Goal: Information Seeking & Learning: Learn about a topic

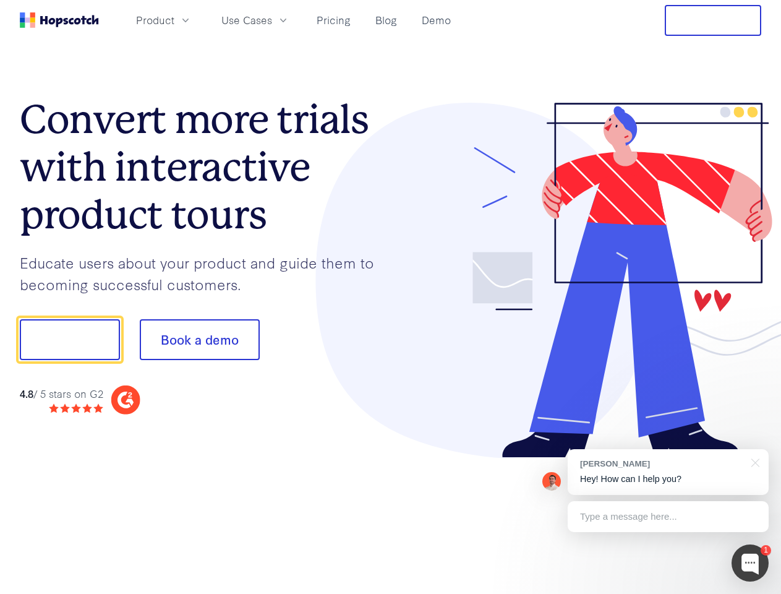
click at [391, 297] on div at bounding box center [576, 280] width 371 height 355
click at [174, 20] on span "Product" at bounding box center [155, 19] width 38 height 15
click at [272, 20] on span "Use Cases" at bounding box center [246, 19] width 51 height 15
click at [713, 20] on button "Free Trial" at bounding box center [713, 20] width 96 height 31
click at [69, 339] on button "Show me!" at bounding box center [70, 339] width 100 height 41
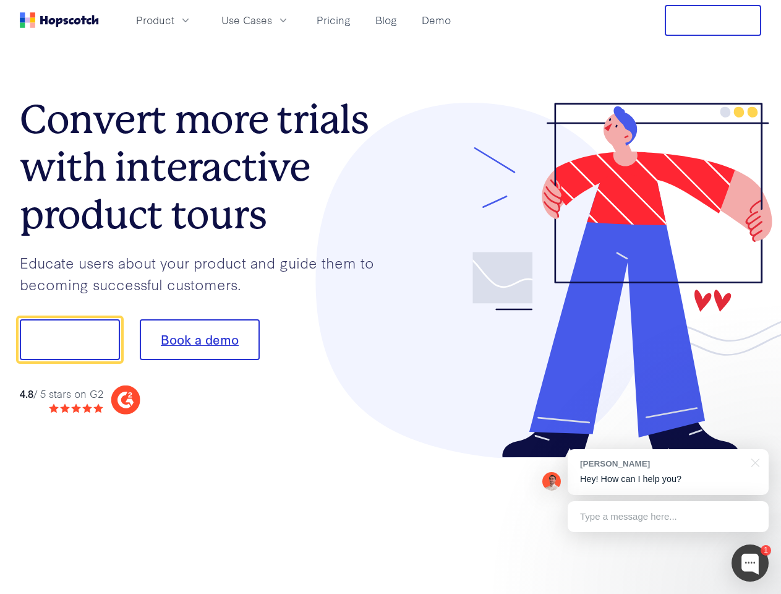
click at [199, 339] on button "Book a demo" at bounding box center [200, 339] width 120 height 41
click at [750, 563] on div at bounding box center [749, 562] width 37 height 37
click at [668, 472] on div "[PERSON_NAME] Hey! How can I help you?" at bounding box center [668, 472] width 201 height 46
click at [753, 461] on div at bounding box center [653, 338] width 232 height 412
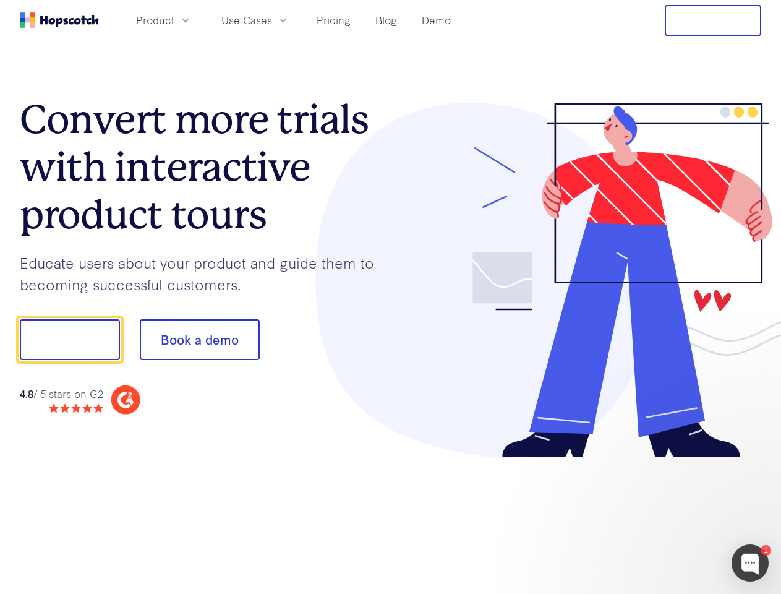
click at [668, 516] on div at bounding box center [653, 420] width 232 height 247
